Goal: Task Accomplishment & Management: Use online tool/utility

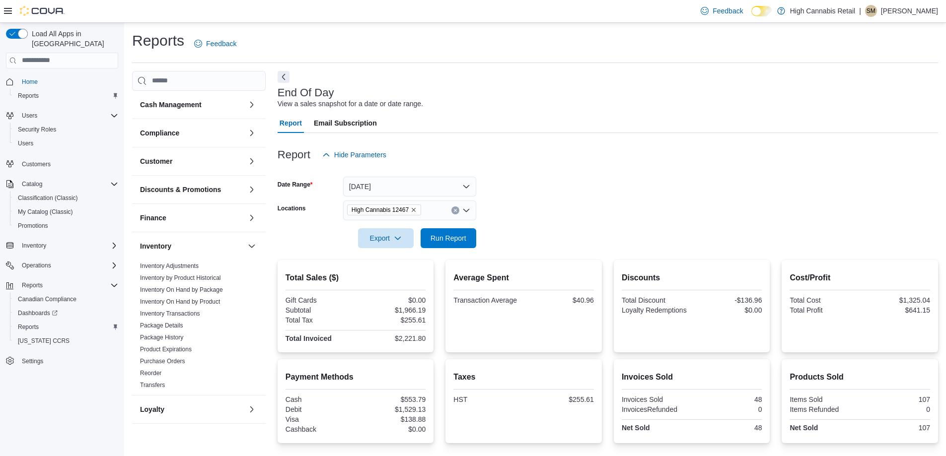
scroll to position [313, 0]
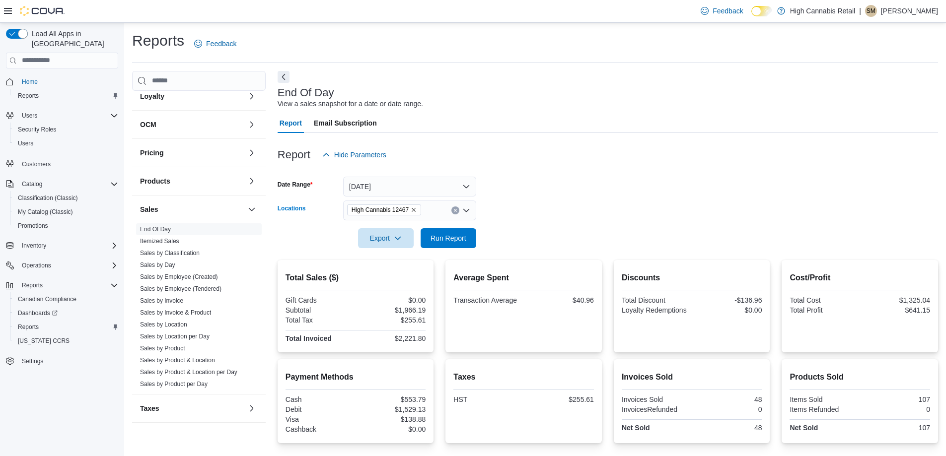
click at [454, 208] on button "Clear input" at bounding box center [455, 211] width 8 height 8
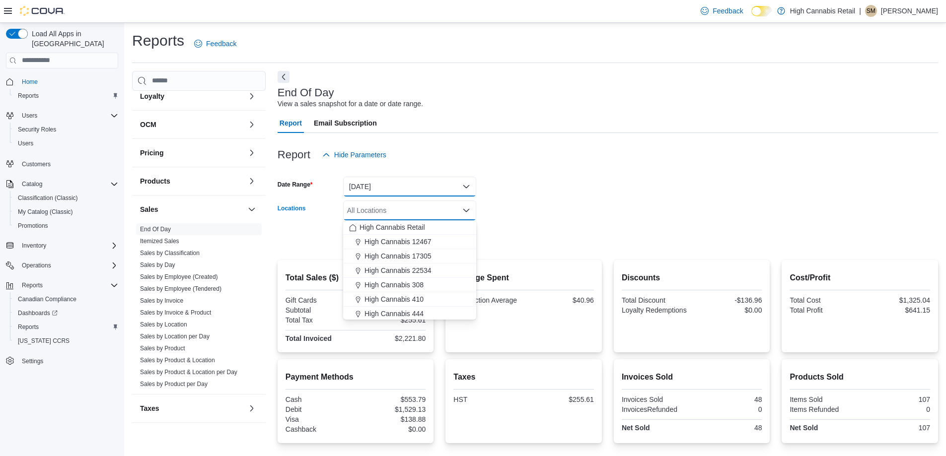
click at [440, 191] on button "[DATE]" at bounding box center [409, 187] width 133 height 20
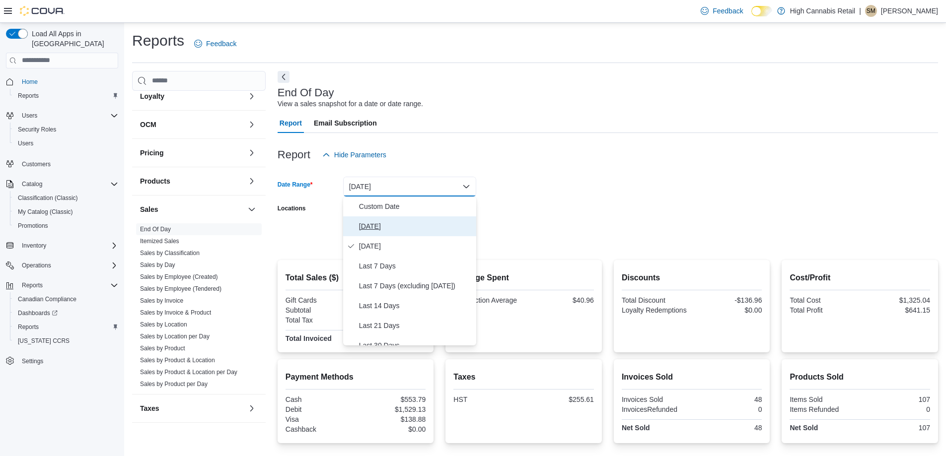
click at [398, 221] on span "[DATE]" at bounding box center [415, 226] width 113 height 12
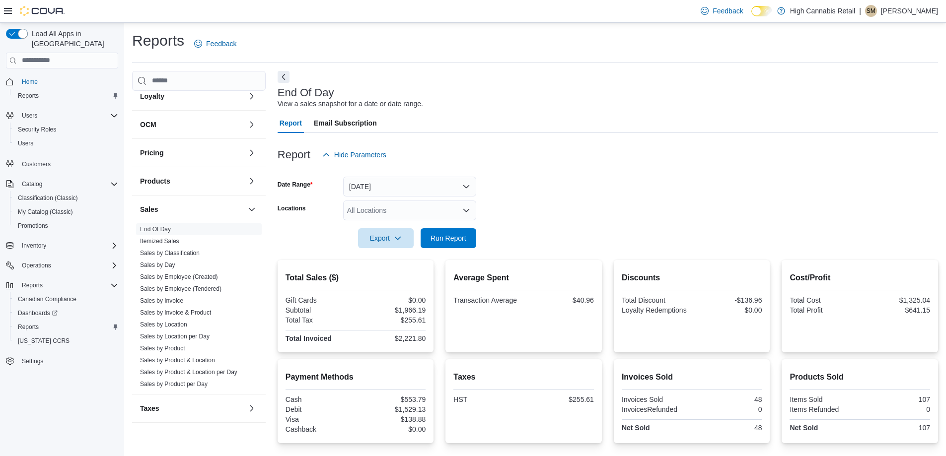
click at [501, 195] on form "Date Range [DATE] Locations All Locations Export Run Report" at bounding box center [608, 206] width 661 height 83
click at [463, 236] on span "Run Report" at bounding box center [449, 238] width 36 height 10
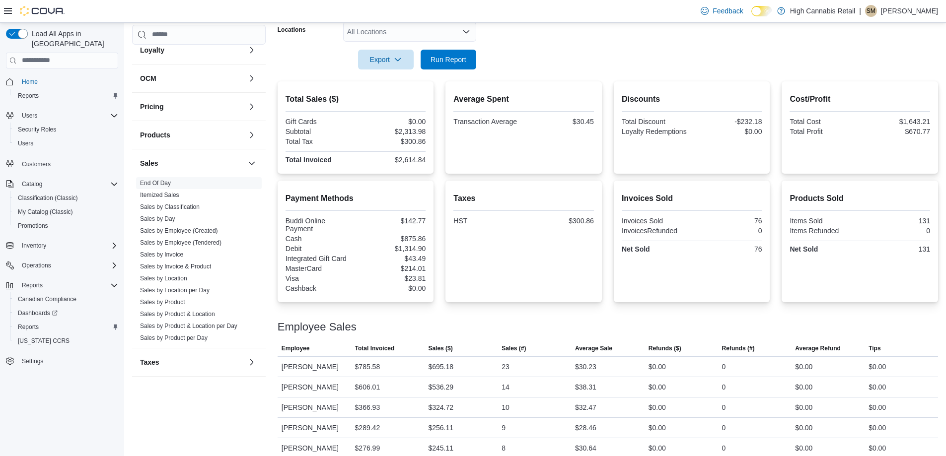
scroll to position [230, 0]
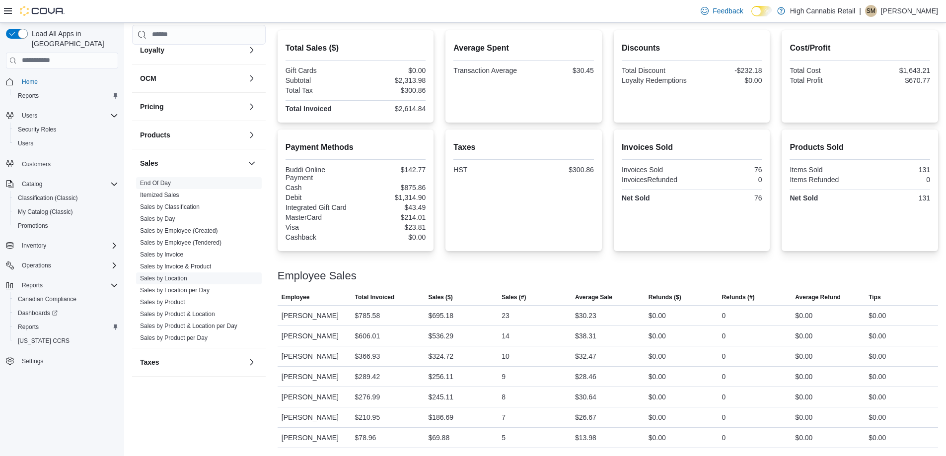
click at [157, 281] on link "Sales by Location" at bounding box center [163, 278] width 47 height 7
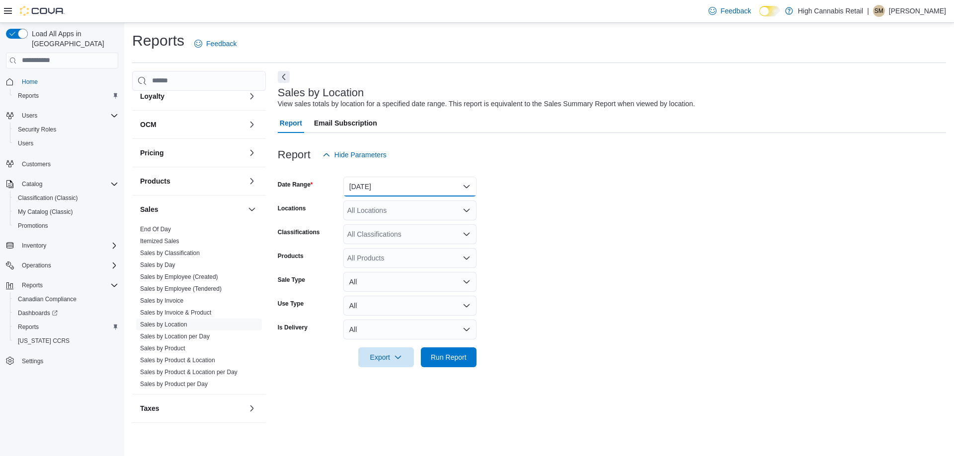
click at [384, 187] on button "[DATE]" at bounding box center [409, 187] width 133 height 20
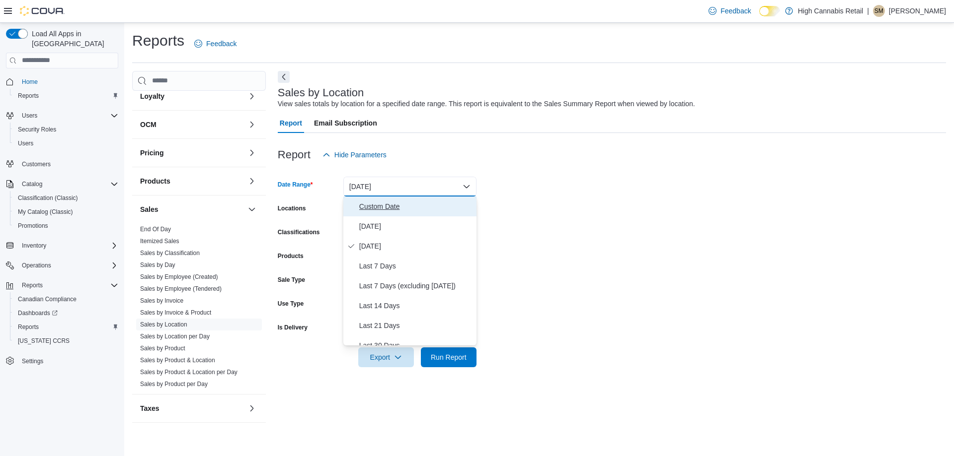
click at [376, 211] on span "Custom Date" at bounding box center [415, 207] width 113 height 12
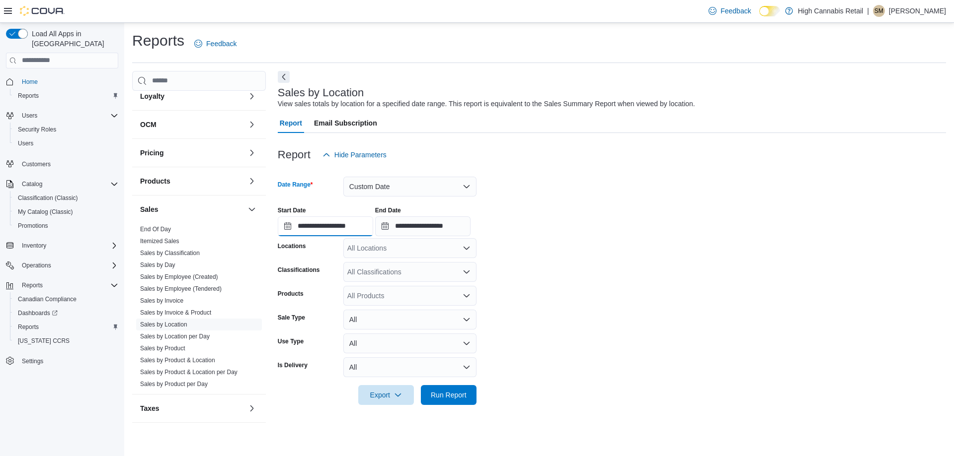
click at [323, 230] on input "**********" at bounding box center [325, 227] width 95 height 20
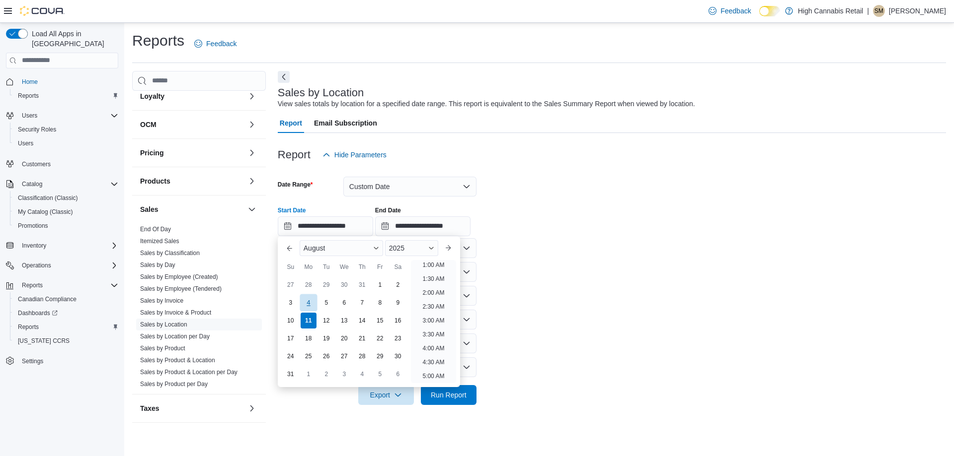
click at [308, 305] on div "4" at bounding box center [307, 302] width 17 height 17
type input "**********"
click at [430, 230] on input "**********" at bounding box center [422, 227] width 95 height 20
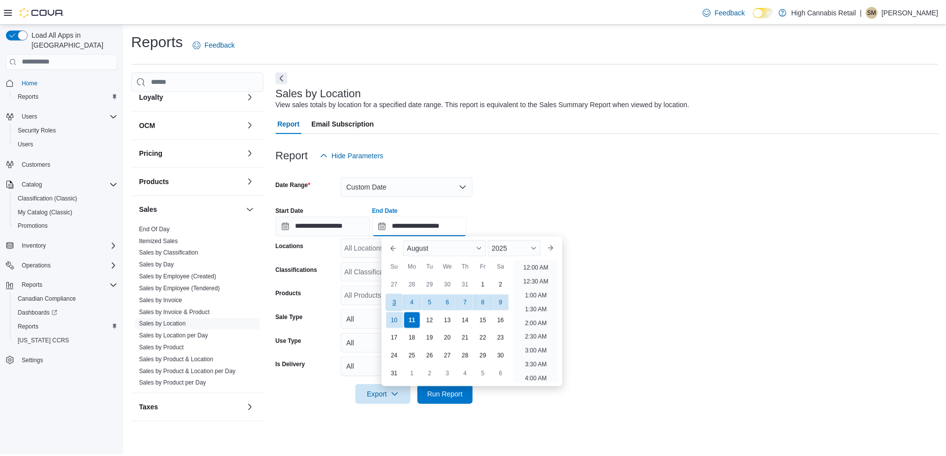
scroll to position [546, 0]
click at [398, 316] on div "10" at bounding box center [396, 320] width 17 height 17
type input "**********"
click at [561, 190] on form "**********" at bounding box center [612, 285] width 668 height 240
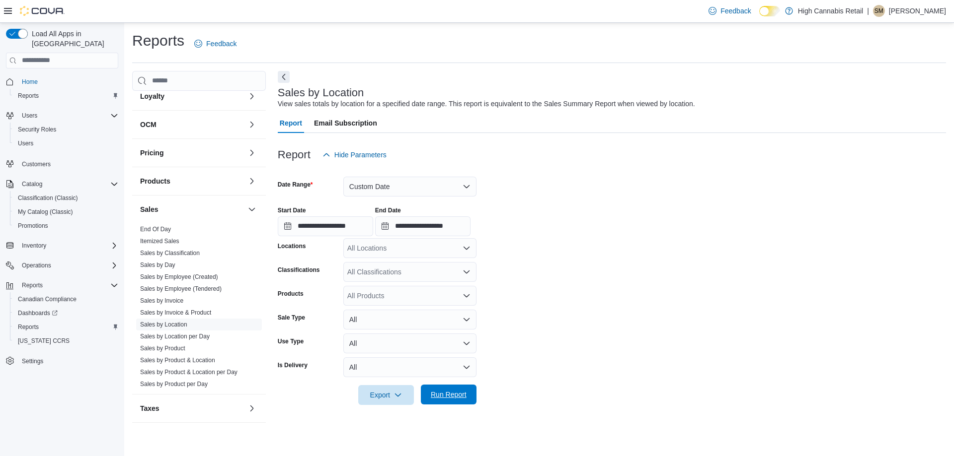
click at [451, 389] on span "Run Report" at bounding box center [449, 395] width 44 height 20
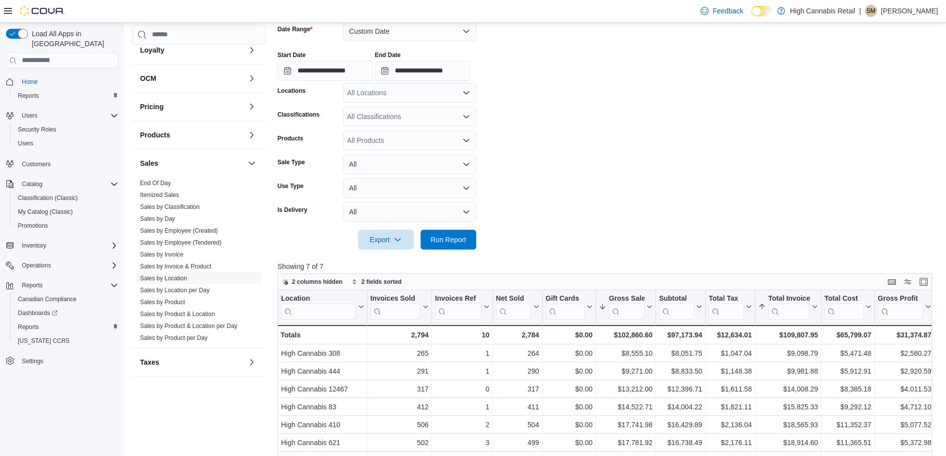
scroll to position [147, 0]
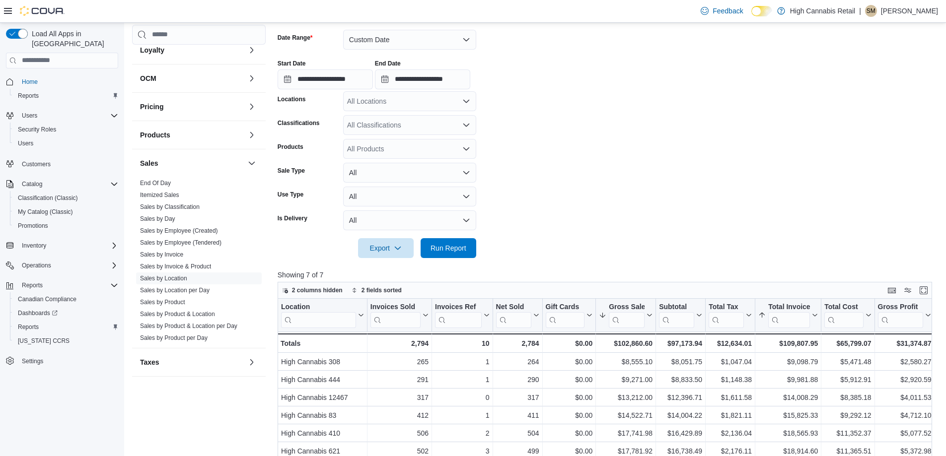
click at [395, 97] on div "All Locations" at bounding box center [409, 101] width 133 height 20
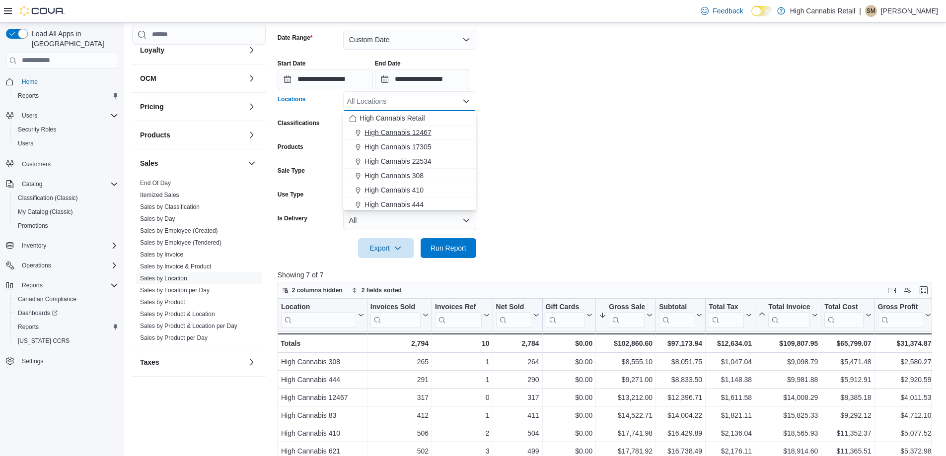
click at [402, 129] on span "High Cannabis 12467" at bounding box center [398, 133] width 67 height 10
click at [550, 109] on form "**********" at bounding box center [608, 138] width 661 height 240
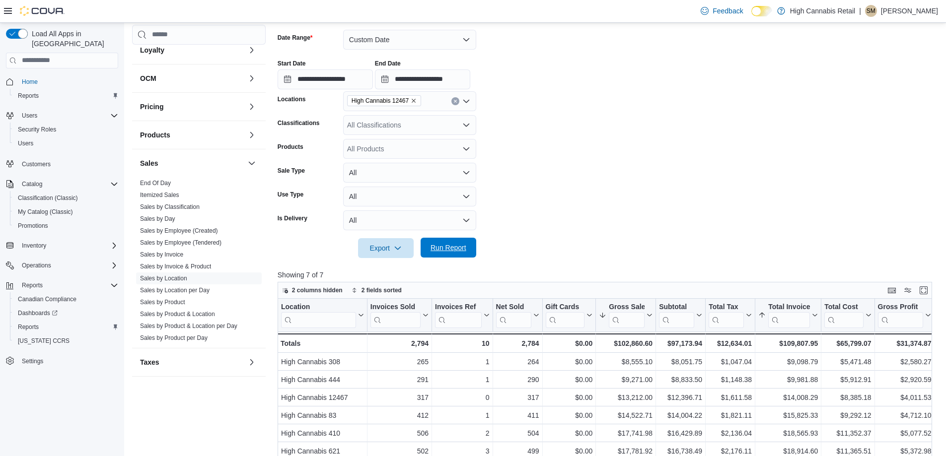
click at [455, 251] on span "Run Report" at bounding box center [449, 248] width 36 height 10
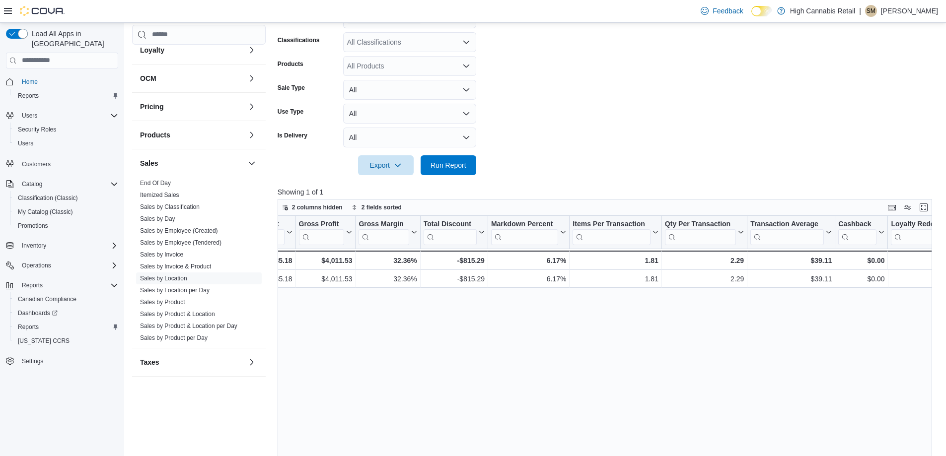
scroll to position [147, 0]
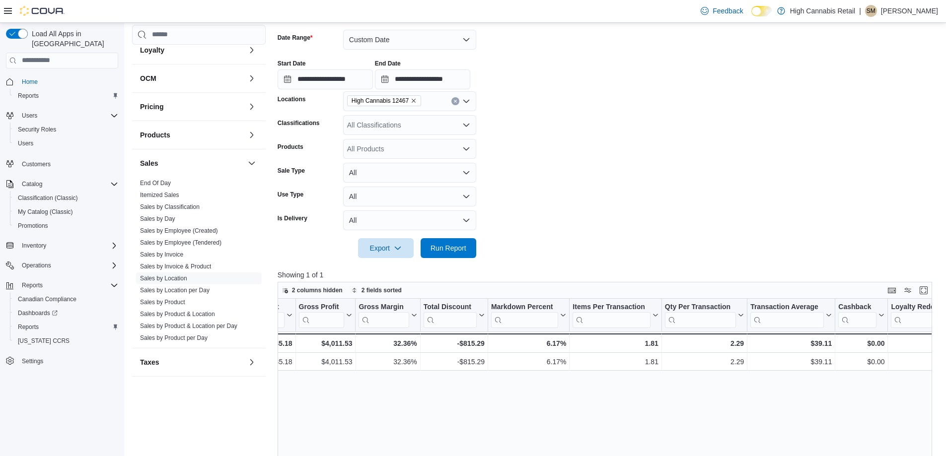
click at [370, 124] on div "All Classifications" at bounding box center [409, 125] width 133 height 20
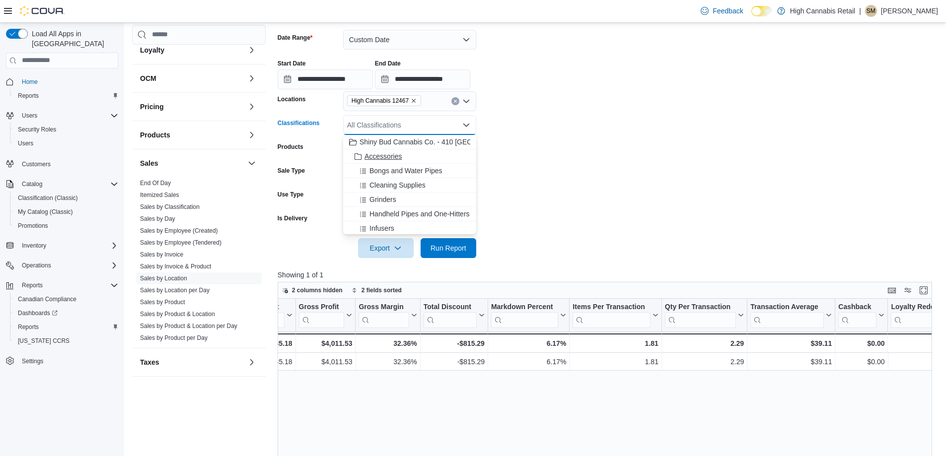
click at [369, 157] on span "Accessories" at bounding box center [383, 156] width 37 height 10
click at [571, 154] on form "**********" at bounding box center [608, 138] width 661 height 240
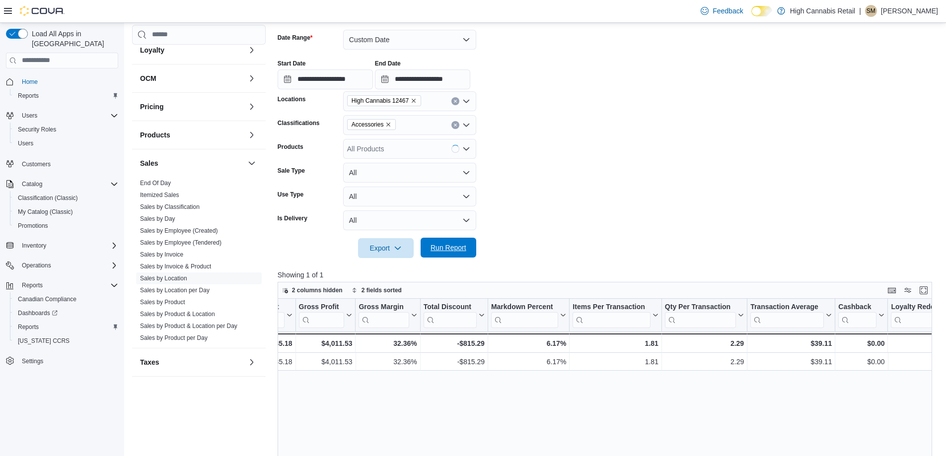
click at [452, 248] on span "Run Report" at bounding box center [449, 248] width 36 height 10
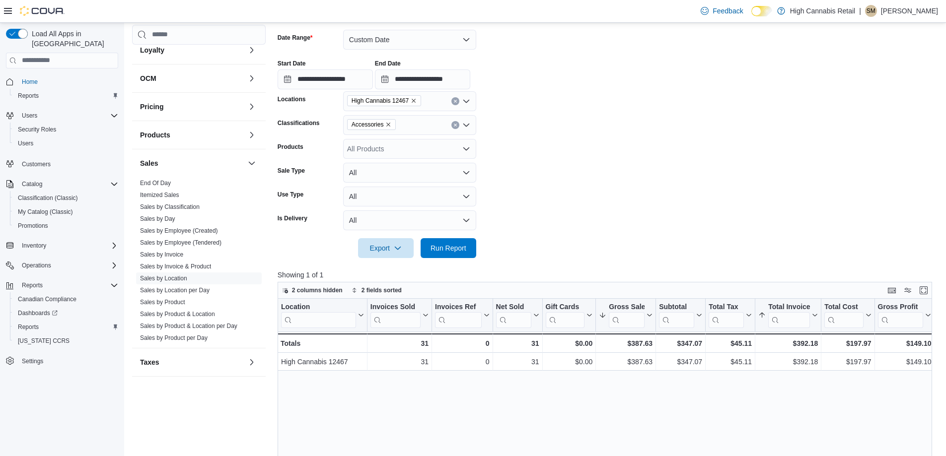
click at [456, 124] on icon "Clear input" at bounding box center [455, 125] width 2 height 2
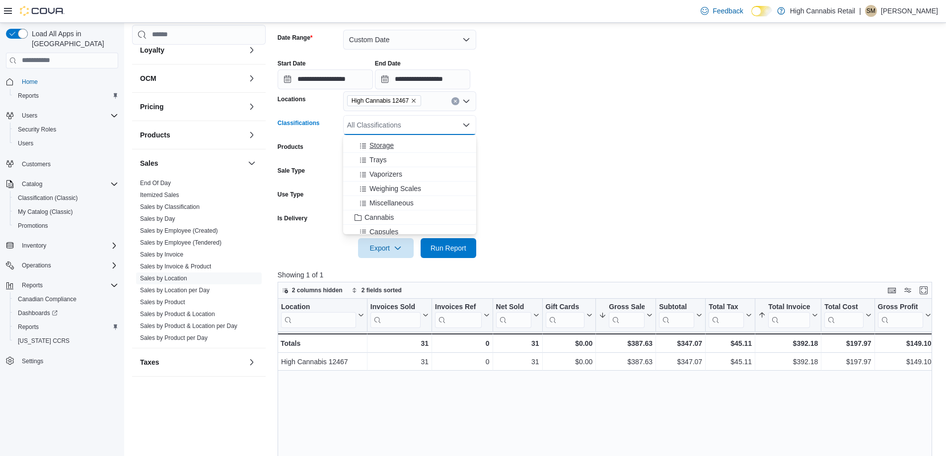
scroll to position [149, 0]
click at [379, 197] on span "Cannabis" at bounding box center [379, 195] width 29 height 10
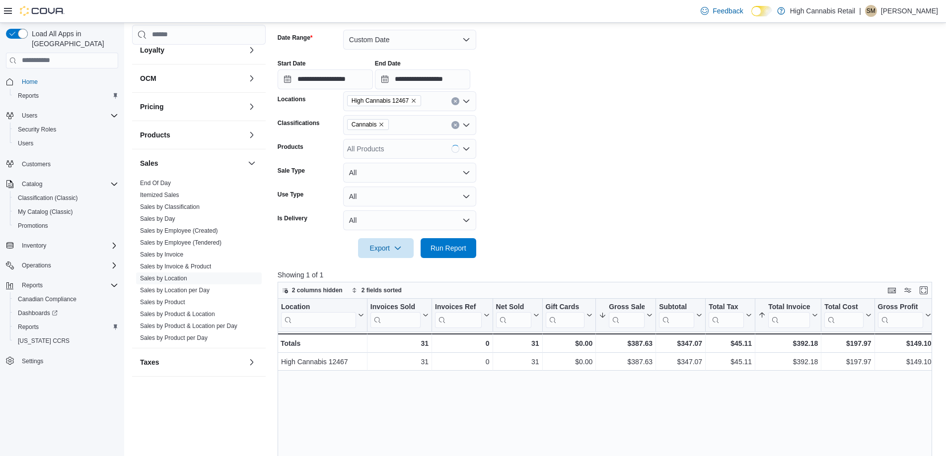
click at [517, 187] on form "**********" at bounding box center [608, 138] width 661 height 240
click at [459, 249] on span "Run Report" at bounding box center [449, 248] width 36 height 10
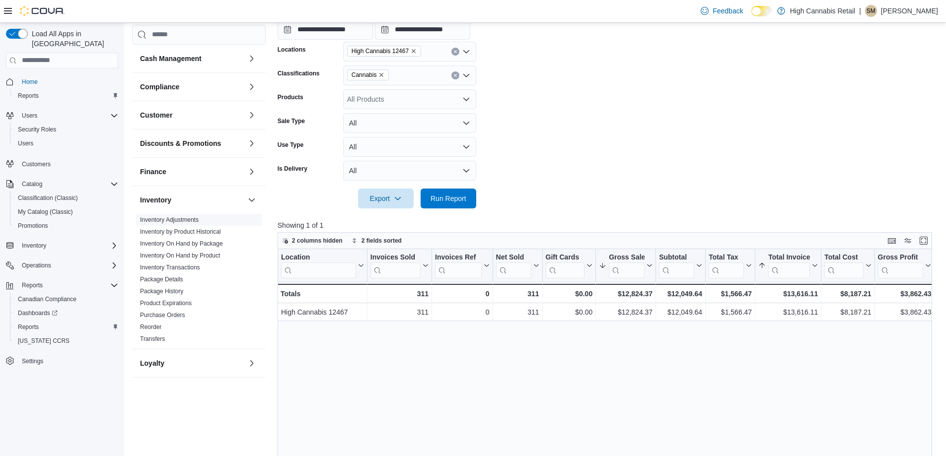
click at [190, 220] on link "Inventory Adjustments" at bounding box center [169, 220] width 59 height 7
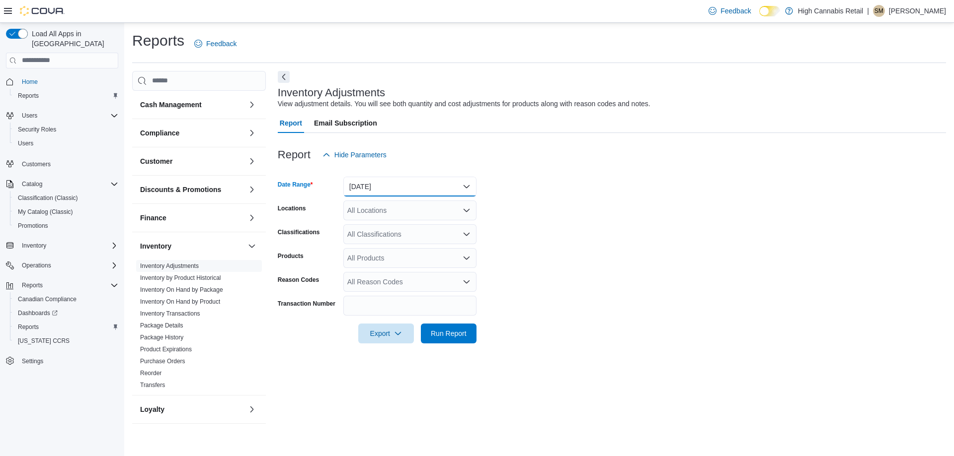
click at [360, 183] on button "[DATE]" at bounding box center [409, 187] width 133 height 20
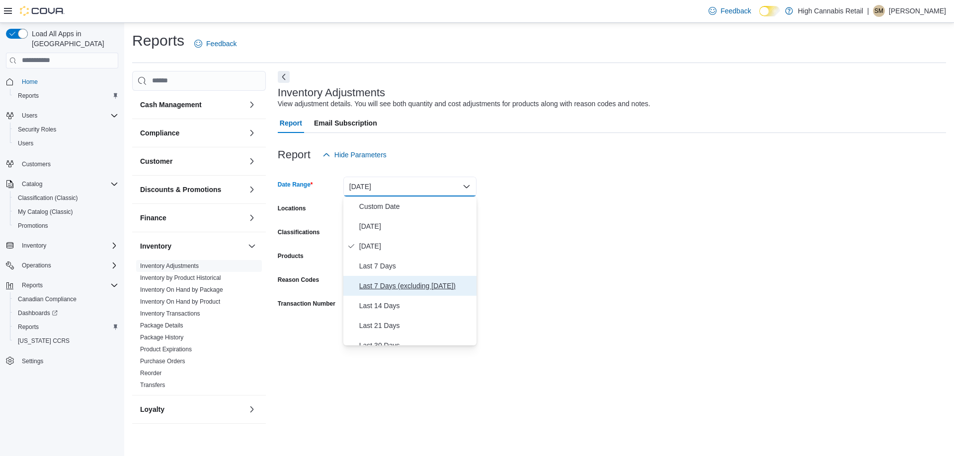
click at [405, 289] on span "Last 7 Days (excluding [DATE])" at bounding box center [415, 286] width 113 height 12
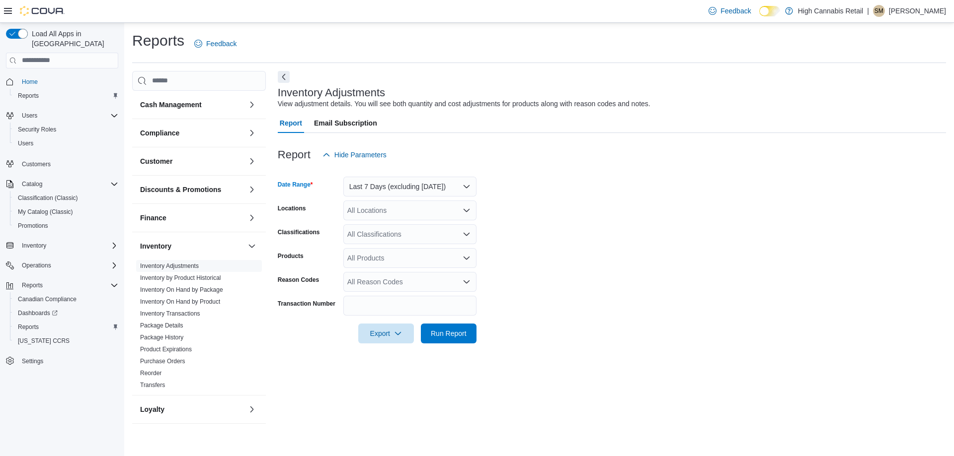
click at [382, 214] on div "All Locations" at bounding box center [409, 211] width 133 height 20
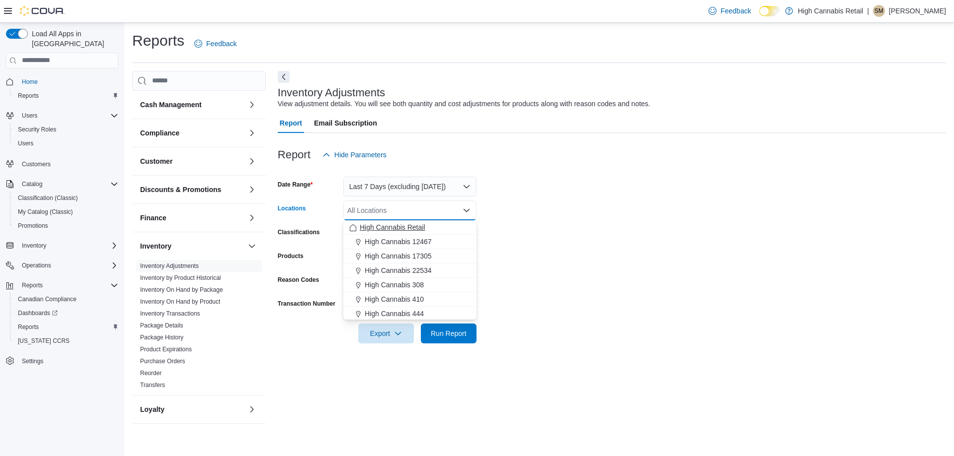
drag, startPoint x: 386, startPoint y: 243, endPoint x: 430, endPoint y: 231, distance: 45.3
click at [386, 243] on span "High Cannabis 12467" at bounding box center [398, 242] width 67 height 10
drag, startPoint x: 608, startPoint y: 229, endPoint x: 498, endPoint y: 229, distance: 110.7
click at [606, 229] on form "Date Range Last 7 Days (excluding [DATE]) Locations High Cannabis 12467 Combo b…" at bounding box center [612, 254] width 668 height 179
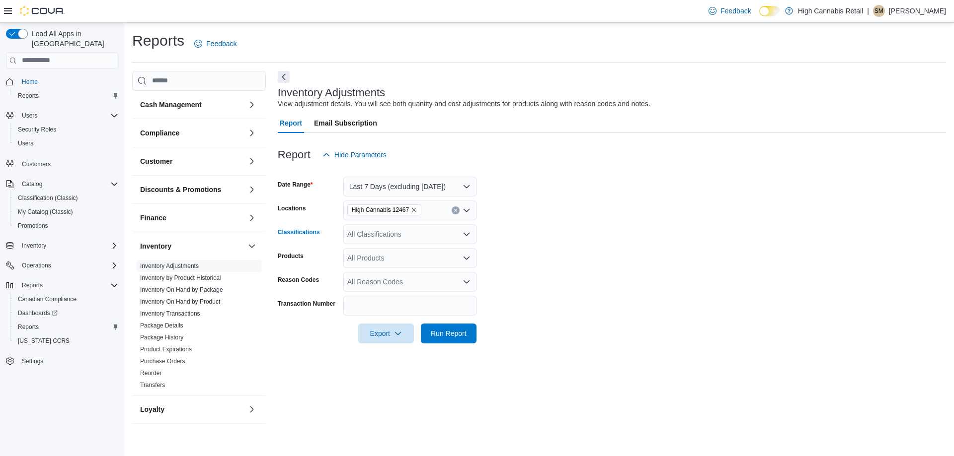
click at [418, 236] on div "All Classifications" at bounding box center [409, 234] width 133 height 20
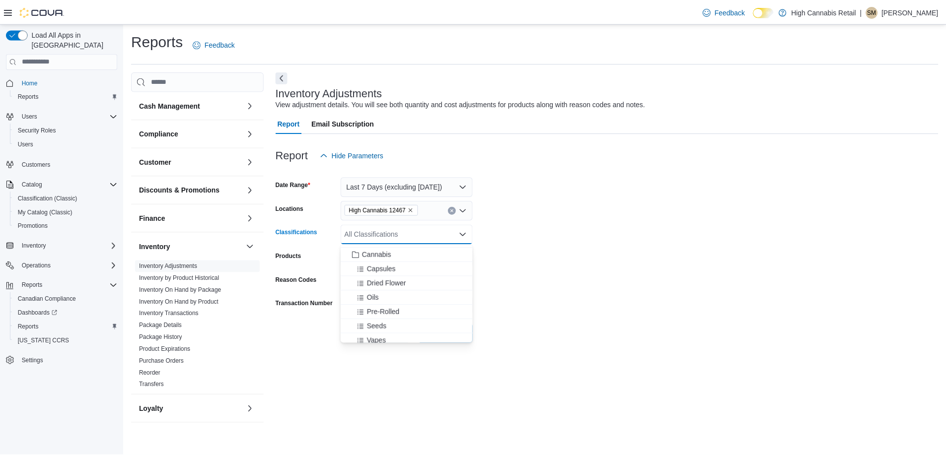
scroll to position [199, 0]
click at [391, 250] on span "Cannabis" at bounding box center [379, 254] width 29 height 10
click at [578, 233] on form "Date Range Last 7 Days (excluding [DATE]) Locations High Cannabis 12467 Classif…" at bounding box center [612, 254] width 668 height 179
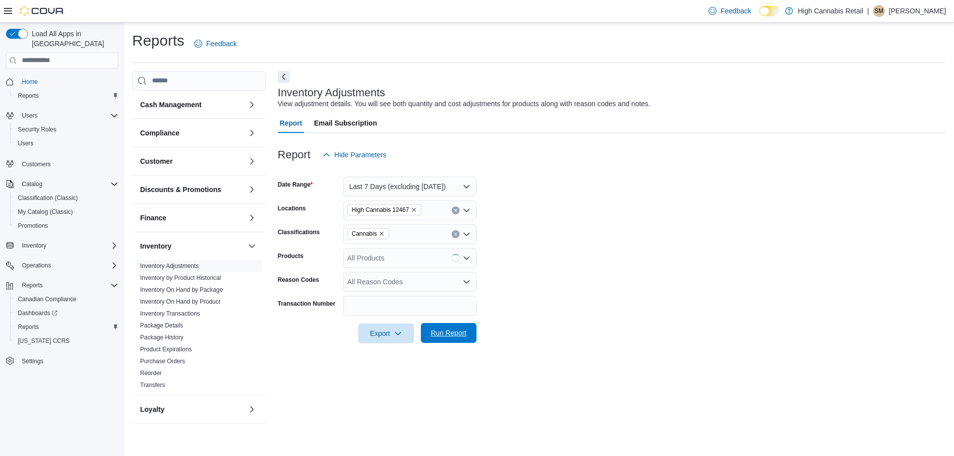
click at [459, 331] on span "Run Report" at bounding box center [449, 333] width 36 height 10
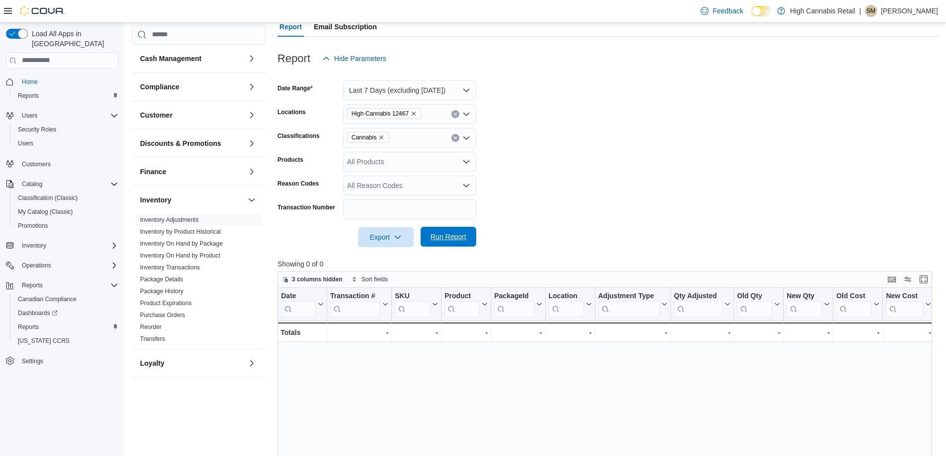
scroll to position [149, 0]
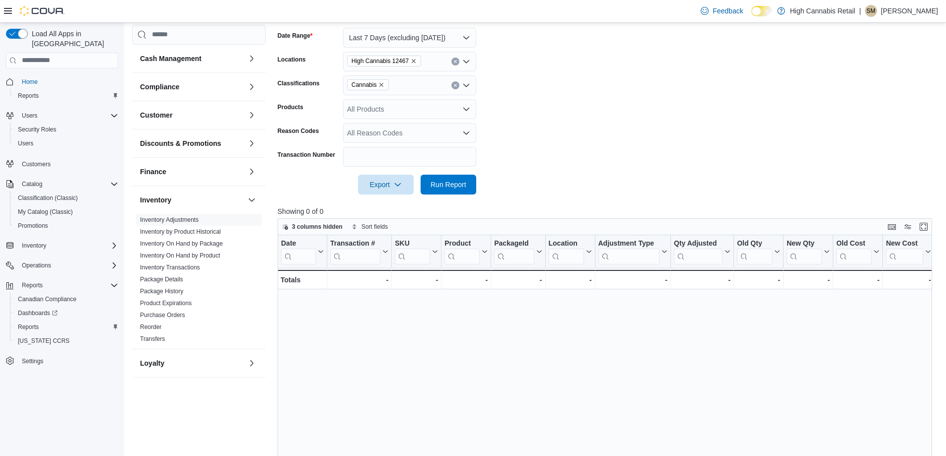
click at [633, 144] on form "Date Range Last 7 Days (excluding [DATE]) Locations High Cannabis 12467 Classif…" at bounding box center [608, 105] width 661 height 179
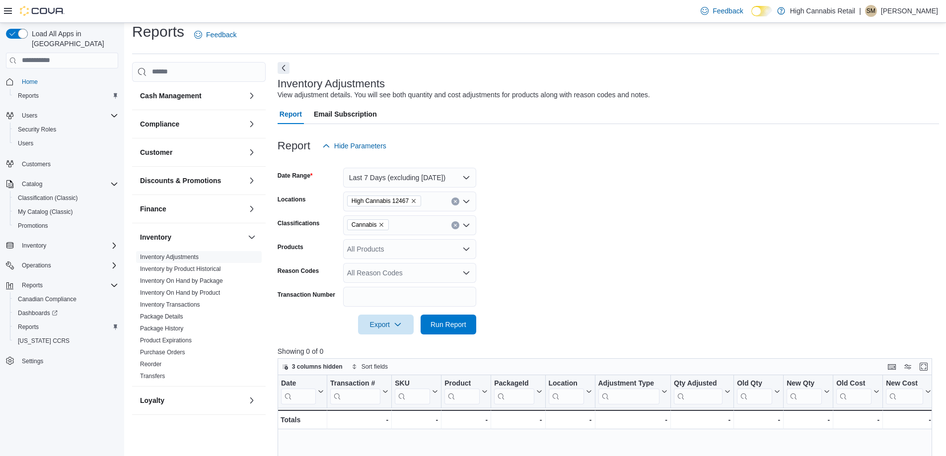
scroll to position [0, 0]
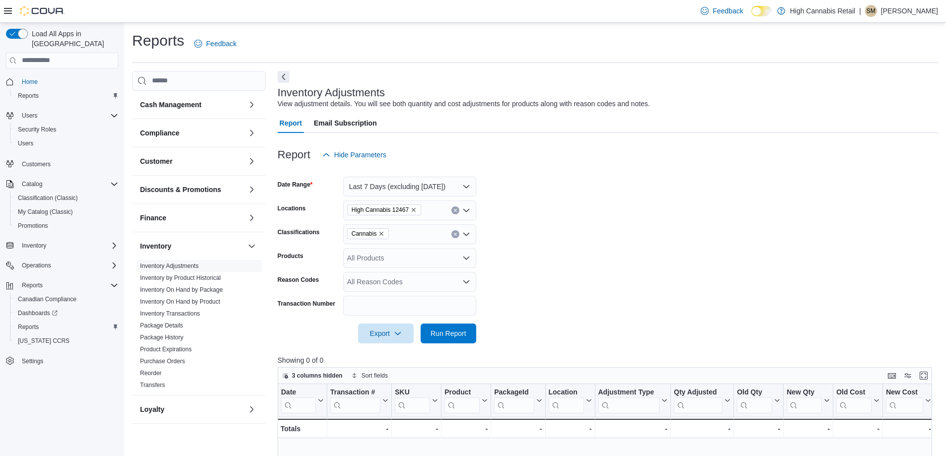
click at [673, 235] on form "Date Range Last 7 Days (excluding [DATE]) Locations High Cannabis 12467 Classif…" at bounding box center [608, 254] width 661 height 179
click at [605, 186] on form "Date Range Last 7 Days (excluding [DATE]) Locations High Cannabis 12467 Classif…" at bounding box center [608, 254] width 661 height 179
click at [585, 213] on form "Date Range Last 7 Days (excluding [DATE]) Locations High Cannabis 12467 Classif…" at bounding box center [608, 254] width 661 height 179
click at [582, 184] on form "Date Range Last 7 Days (excluding [DATE]) Locations High Cannabis 12467 Classif…" at bounding box center [608, 254] width 661 height 179
click at [673, 139] on div at bounding box center [608, 139] width 661 height 12
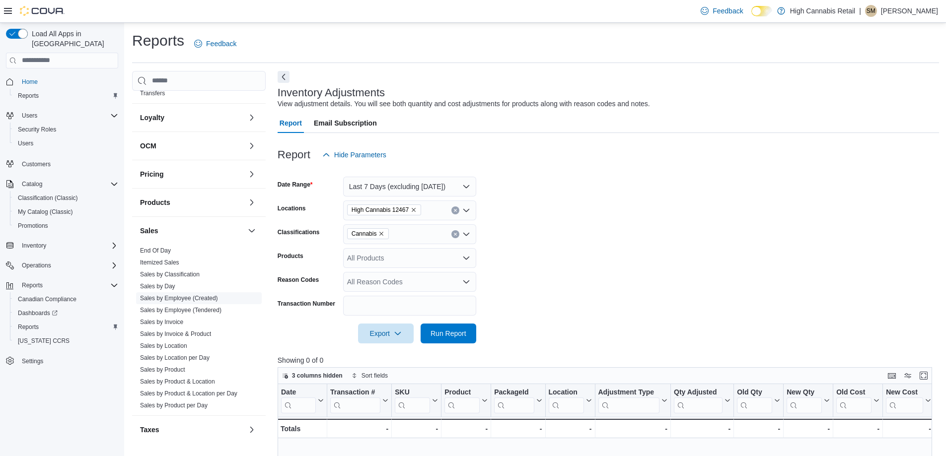
scroll to position [313, 0]
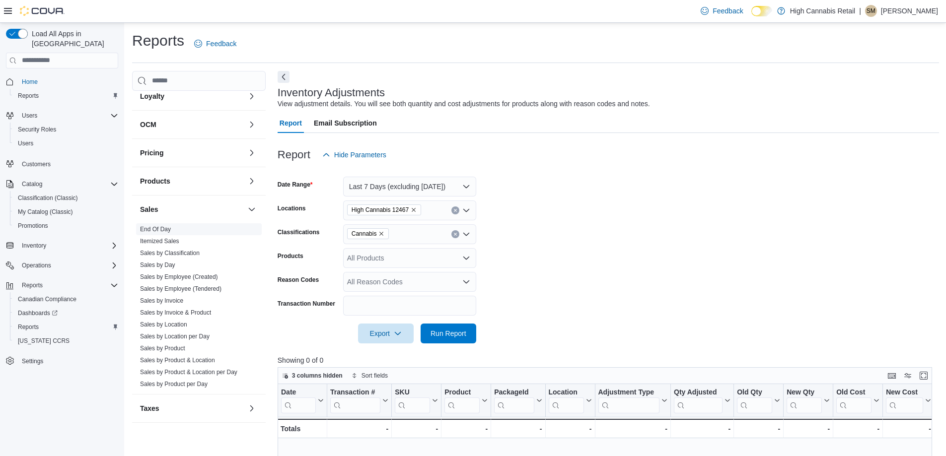
click at [150, 230] on link "End Of Day" at bounding box center [155, 229] width 31 height 7
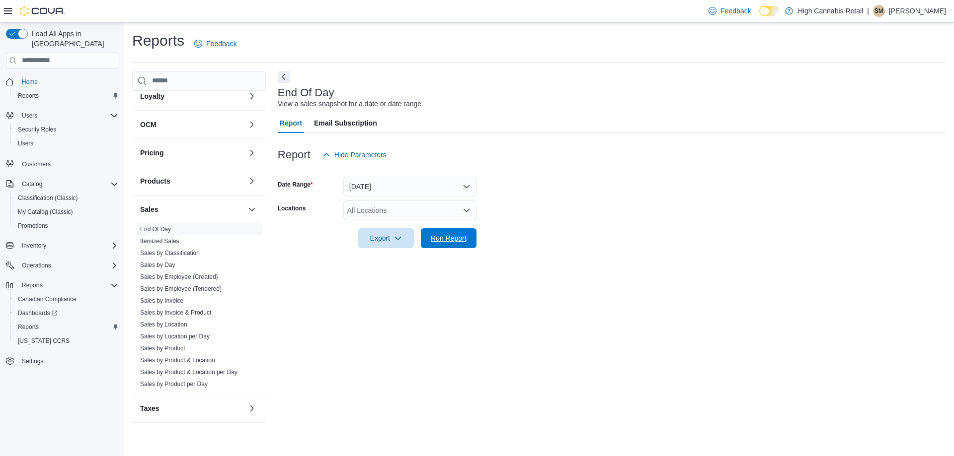
drag, startPoint x: 451, startPoint y: 231, endPoint x: 448, endPoint y: 216, distance: 16.2
click at [448, 216] on form "Date Range [DATE] Locations All Locations Export Run Report" at bounding box center [612, 206] width 668 height 83
click at [447, 246] on span "Run Report" at bounding box center [449, 238] width 44 height 20
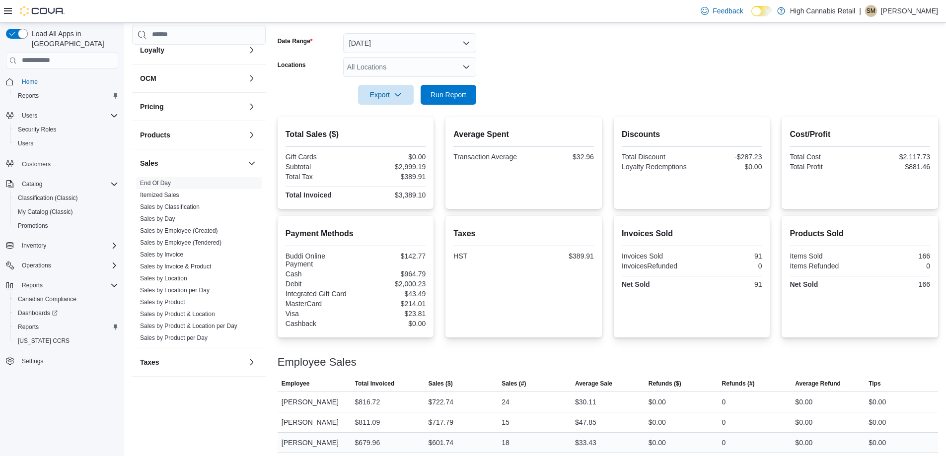
scroll to position [81, 0]
